Goal: Information Seeking & Learning: Learn about a topic

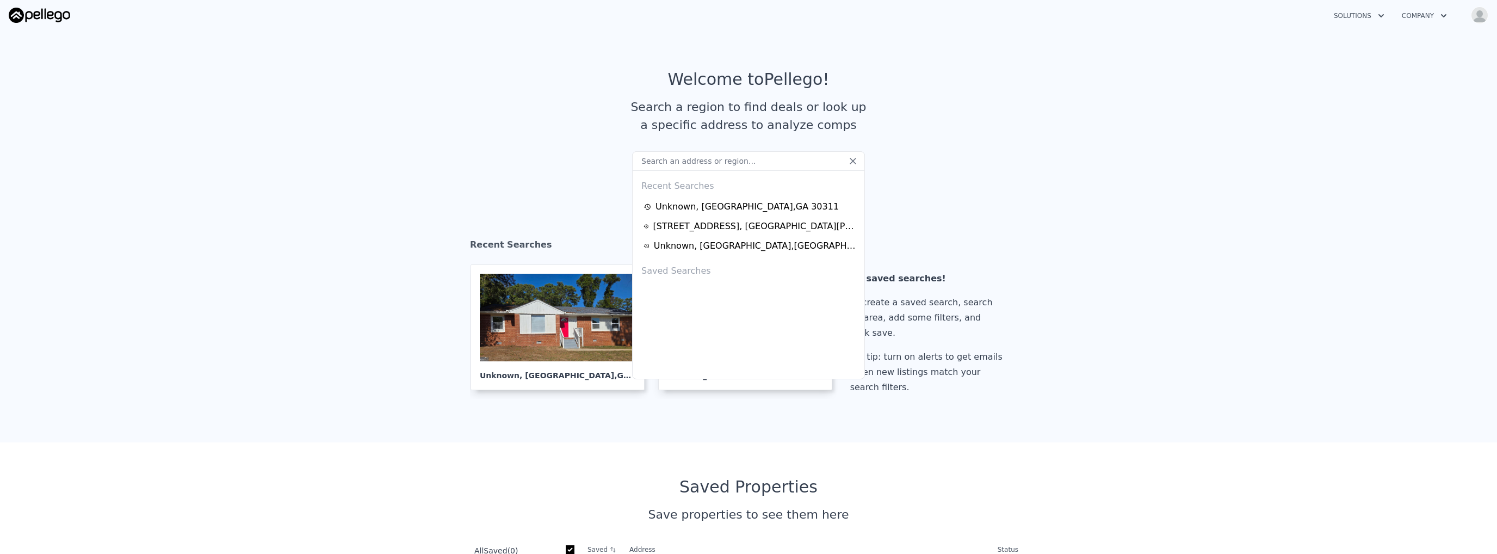
click at [762, 160] on input "text" at bounding box center [748, 161] width 233 height 20
paste input "9272 Grove Manor Dr, Cordova, TN 38016"
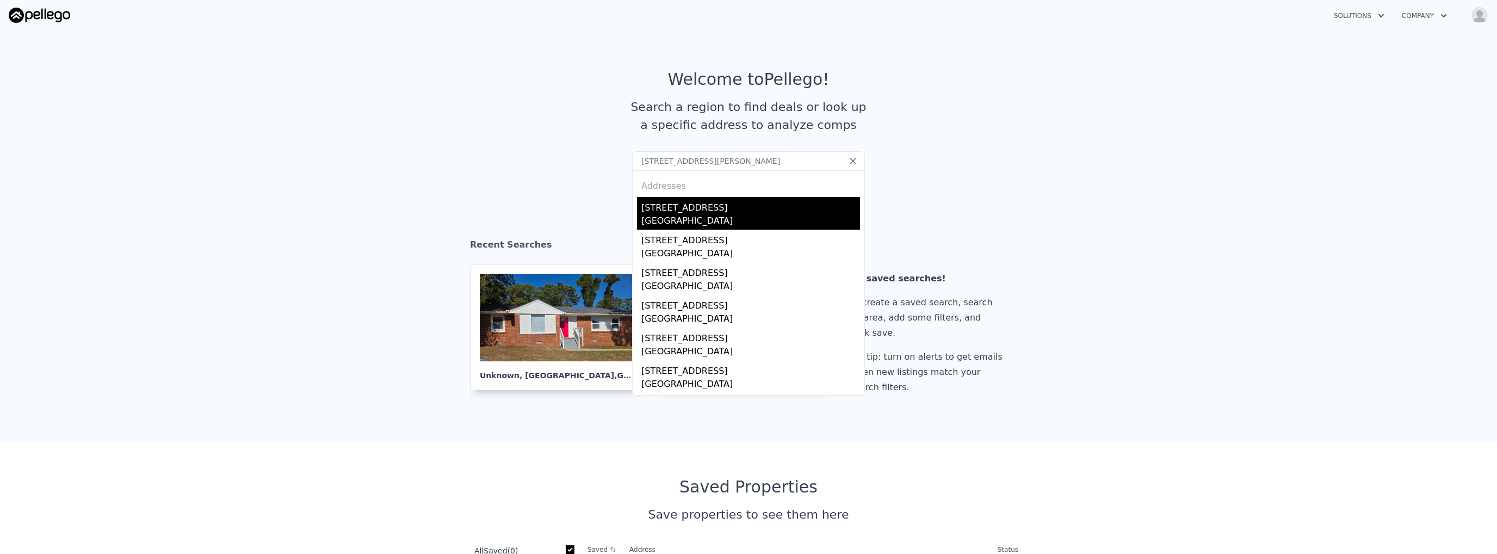
type input "9272 Grove Manor Dr, Cordova, TN 38016"
click at [681, 210] on div "[STREET_ADDRESS]" at bounding box center [750, 205] width 219 height 17
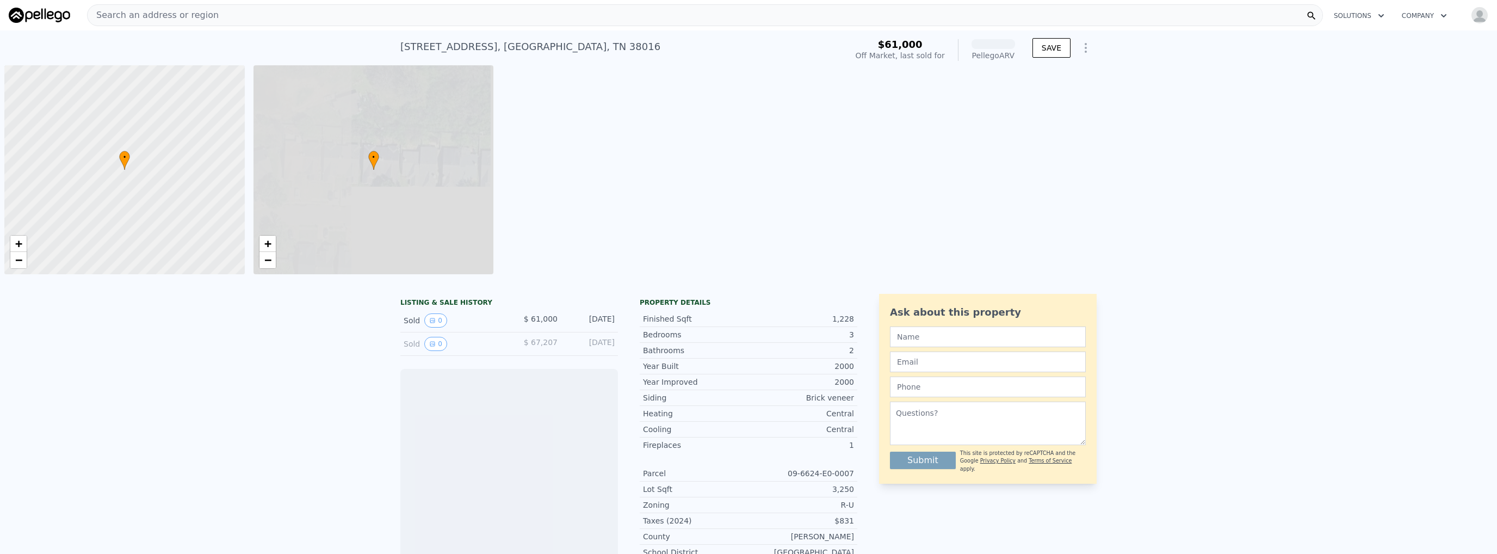
scroll to position [0, 4]
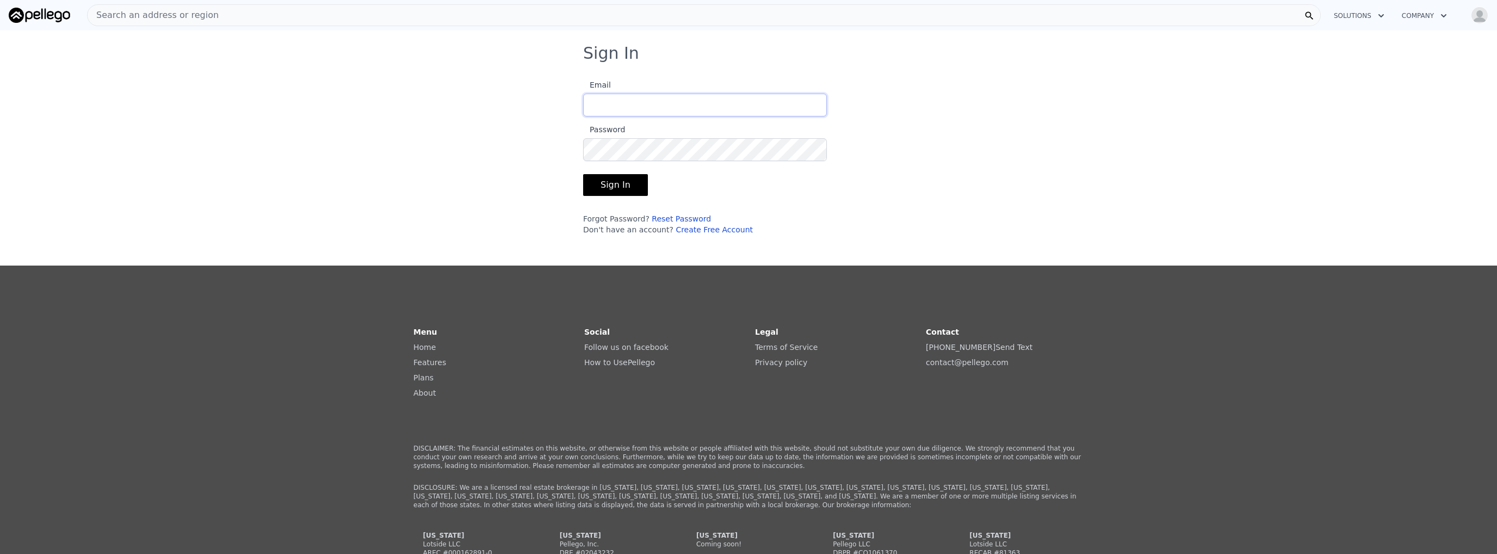
type input "[EMAIL_ADDRESS][DOMAIN_NAME]"
click at [609, 179] on button "Sign In" at bounding box center [615, 185] width 65 height 22
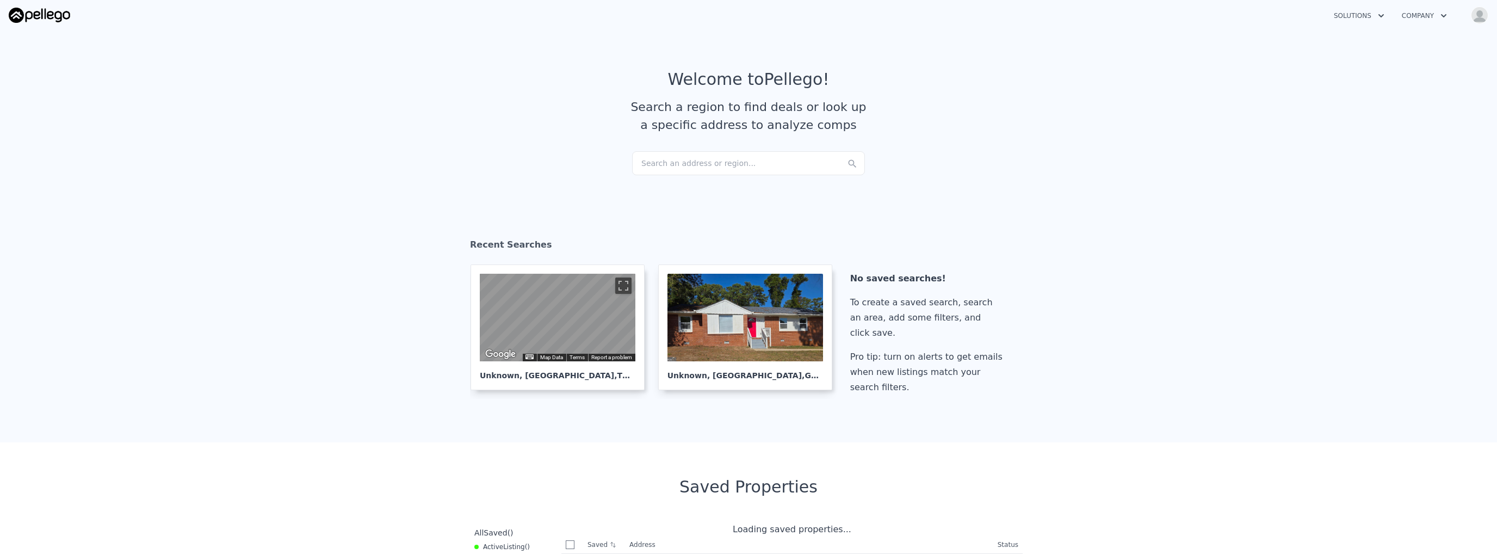
checkbox input "true"
click at [814, 157] on div "Search an address or region..." at bounding box center [748, 163] width 233 height 24
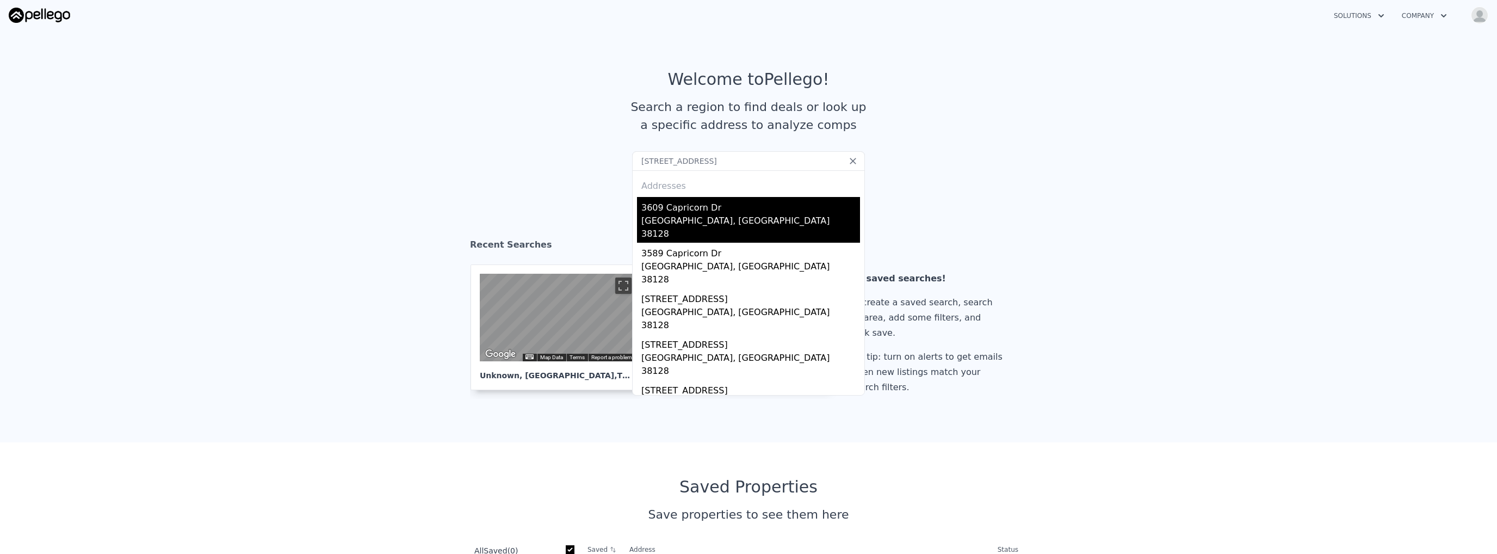
type input "[STREET_ADDRESS]"
click at [679, 206] on div "3609 Capricorn Dr" at bounding box center [750, 205] width 219 height 17
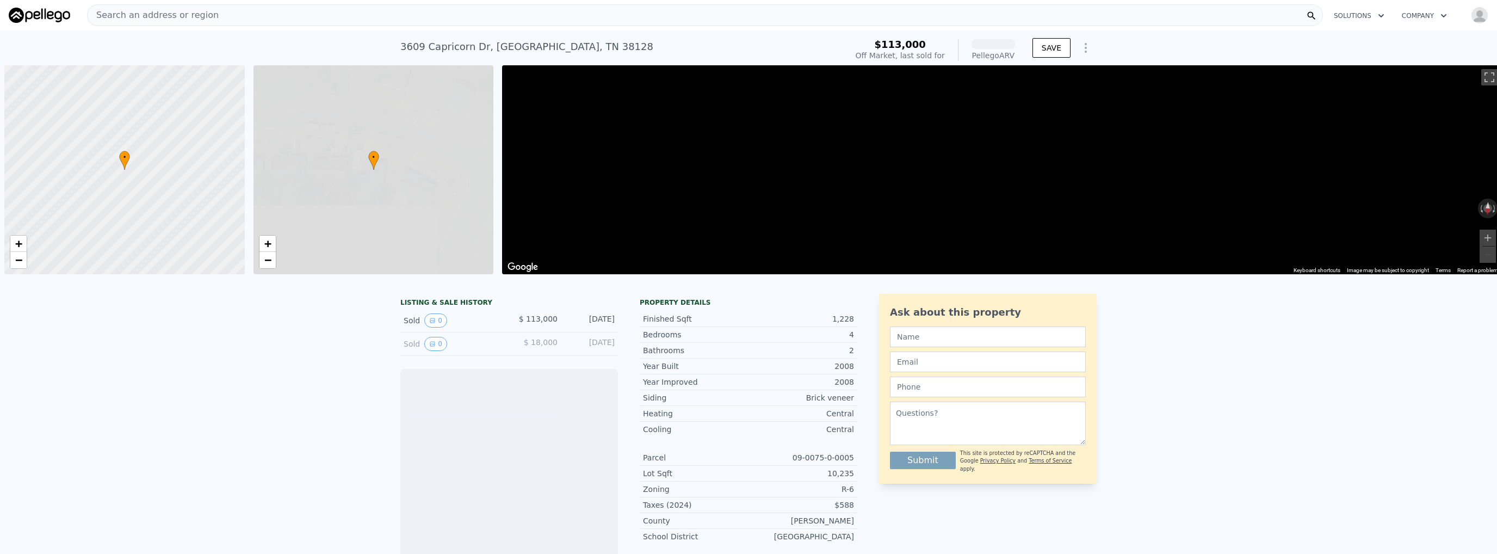
scroll to position [0, 4]
